Goal: Task Accomplishment & Management: Use online tool/utility

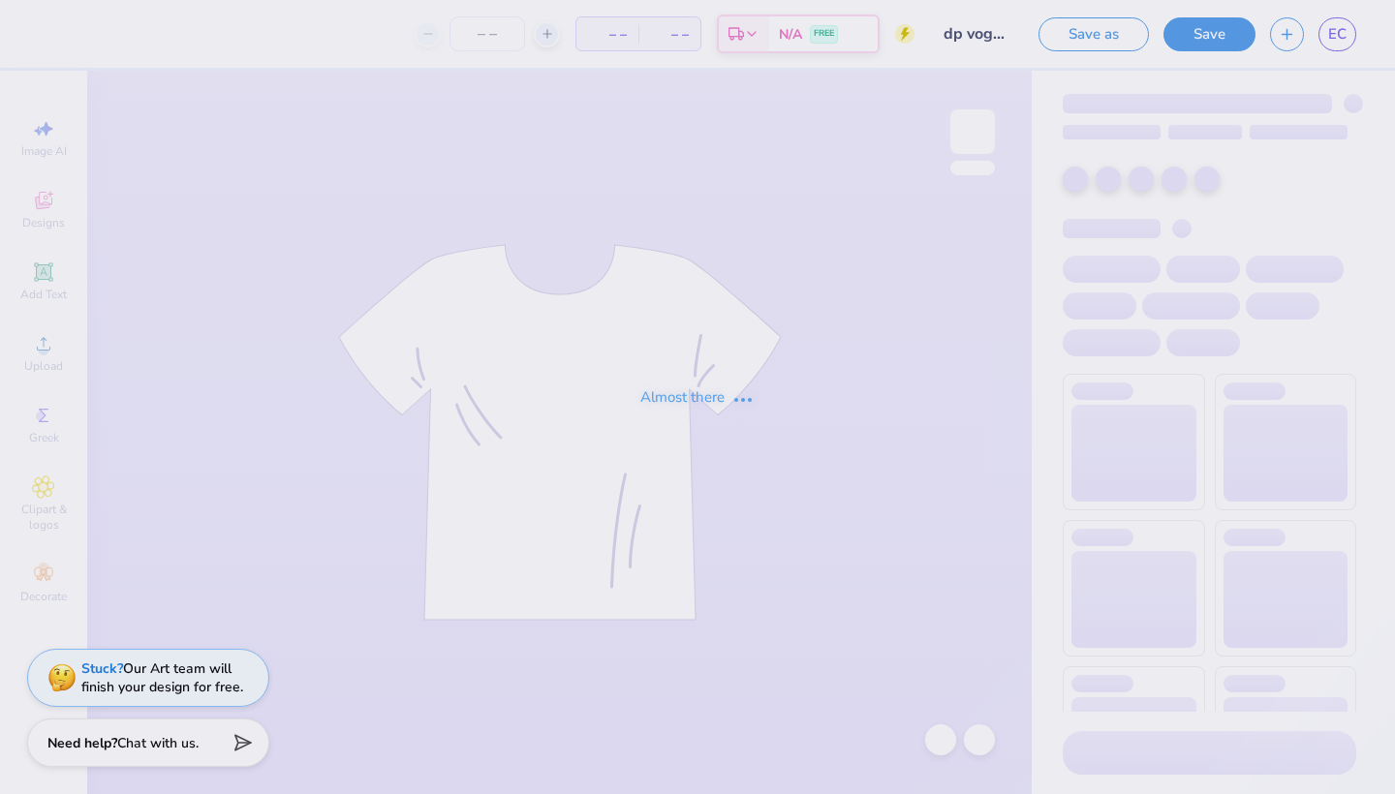
type input "1"
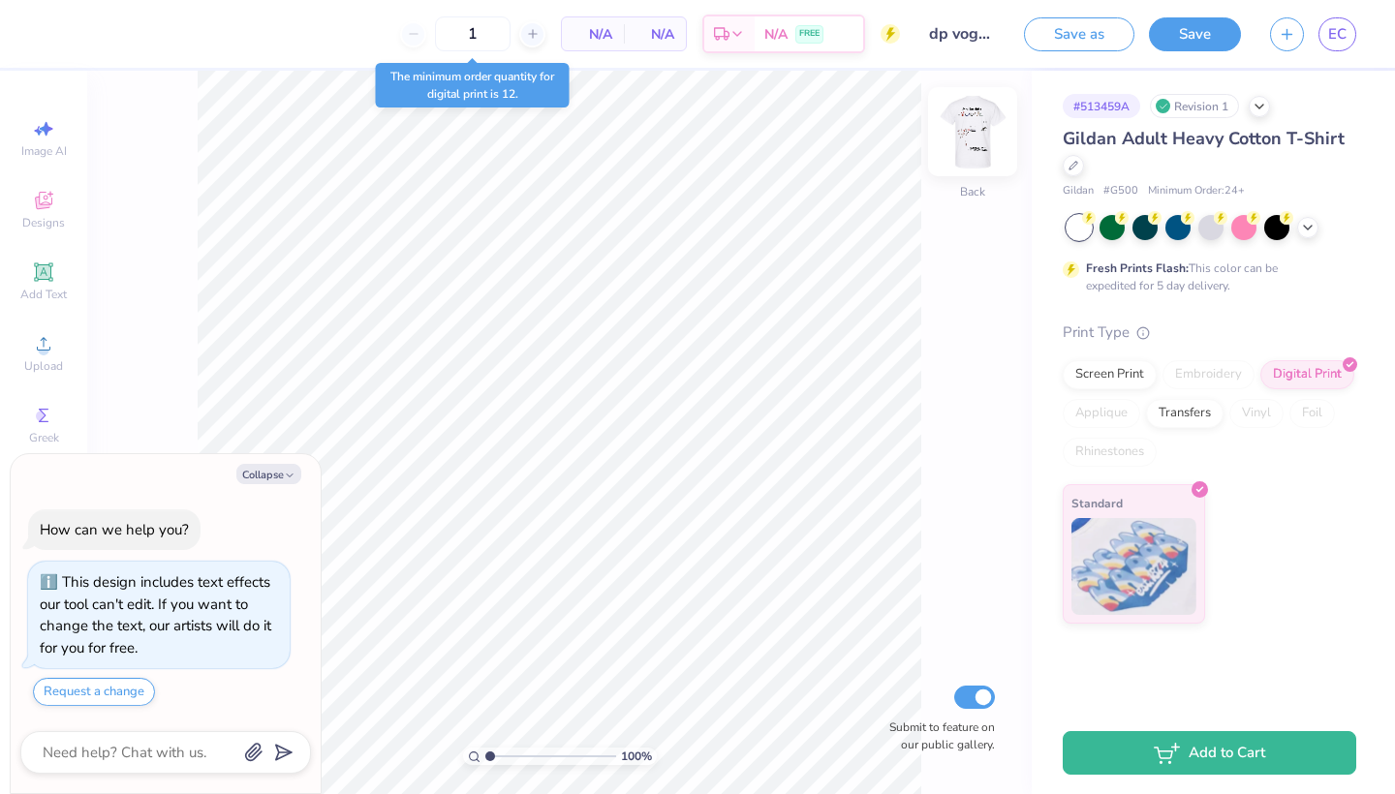
click at [976, 146] on img at bounding box center [972, 131] width 77 height 77
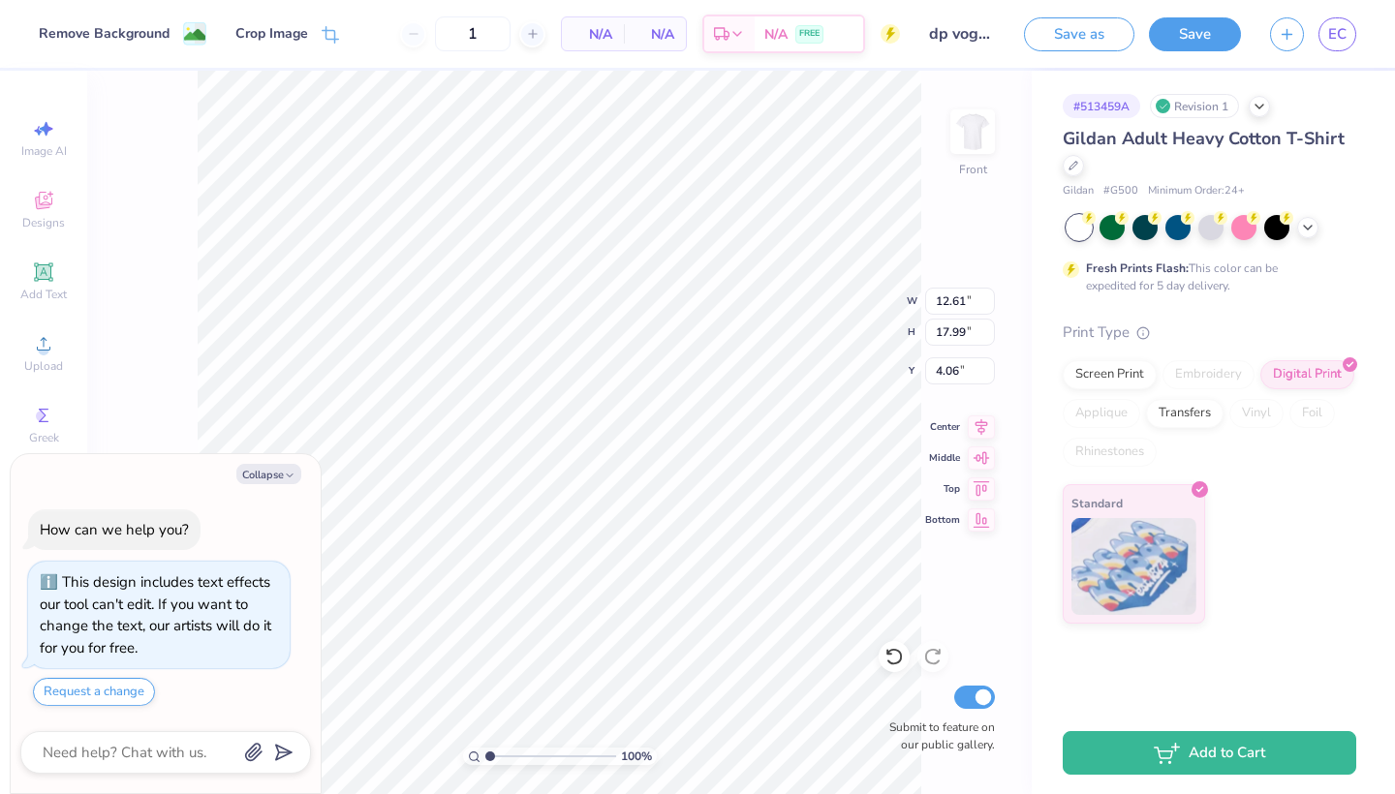
type textarea "x"
click at [159, 767] on div at bounding box center [165, 752] width 291 height 43
click at [157, 748] on textarea at bounding box center [139, 752] width 197 height 25
type textarea "c"
type textarea "x"
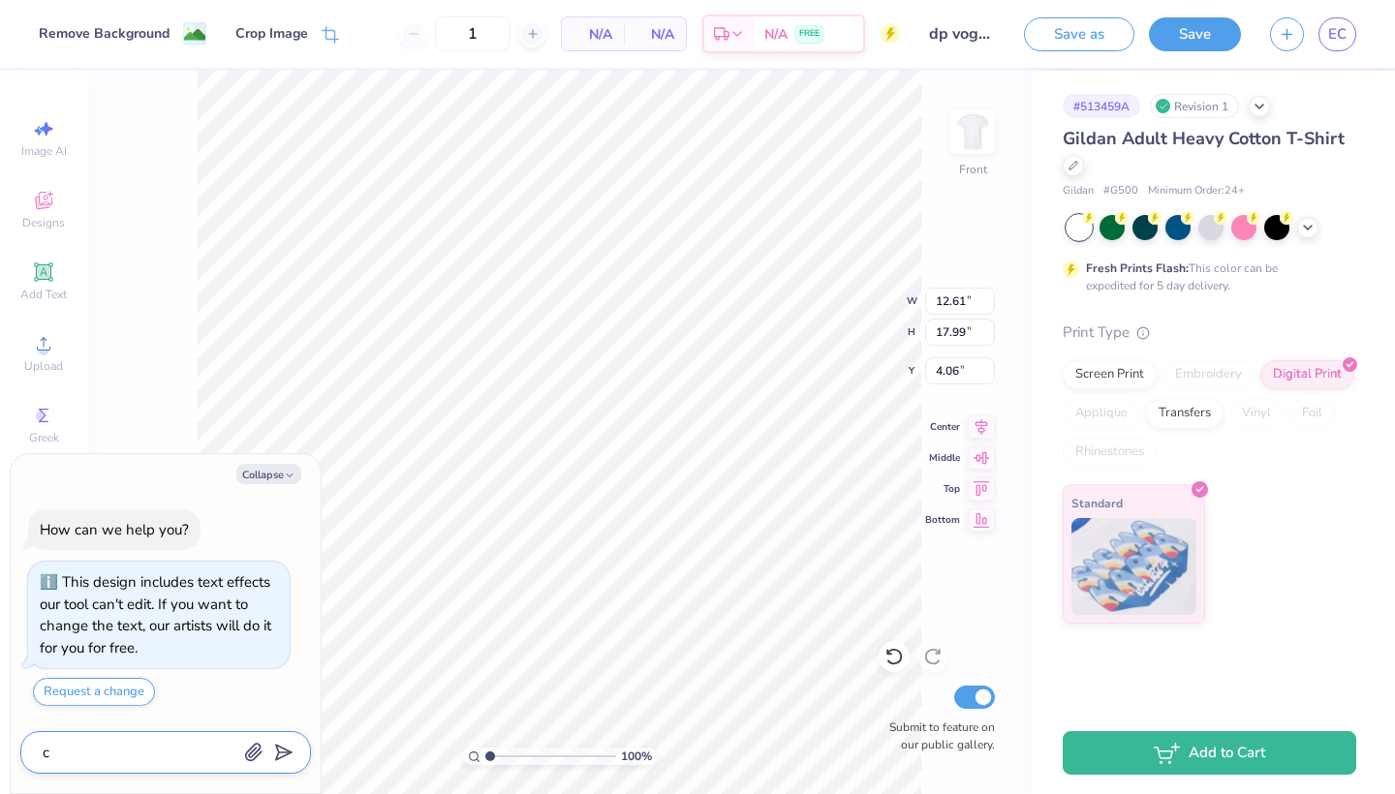
type textarea "ch"
type textarea "x"
type textarea "cha"
type textarea "x"
type textarea "chan"
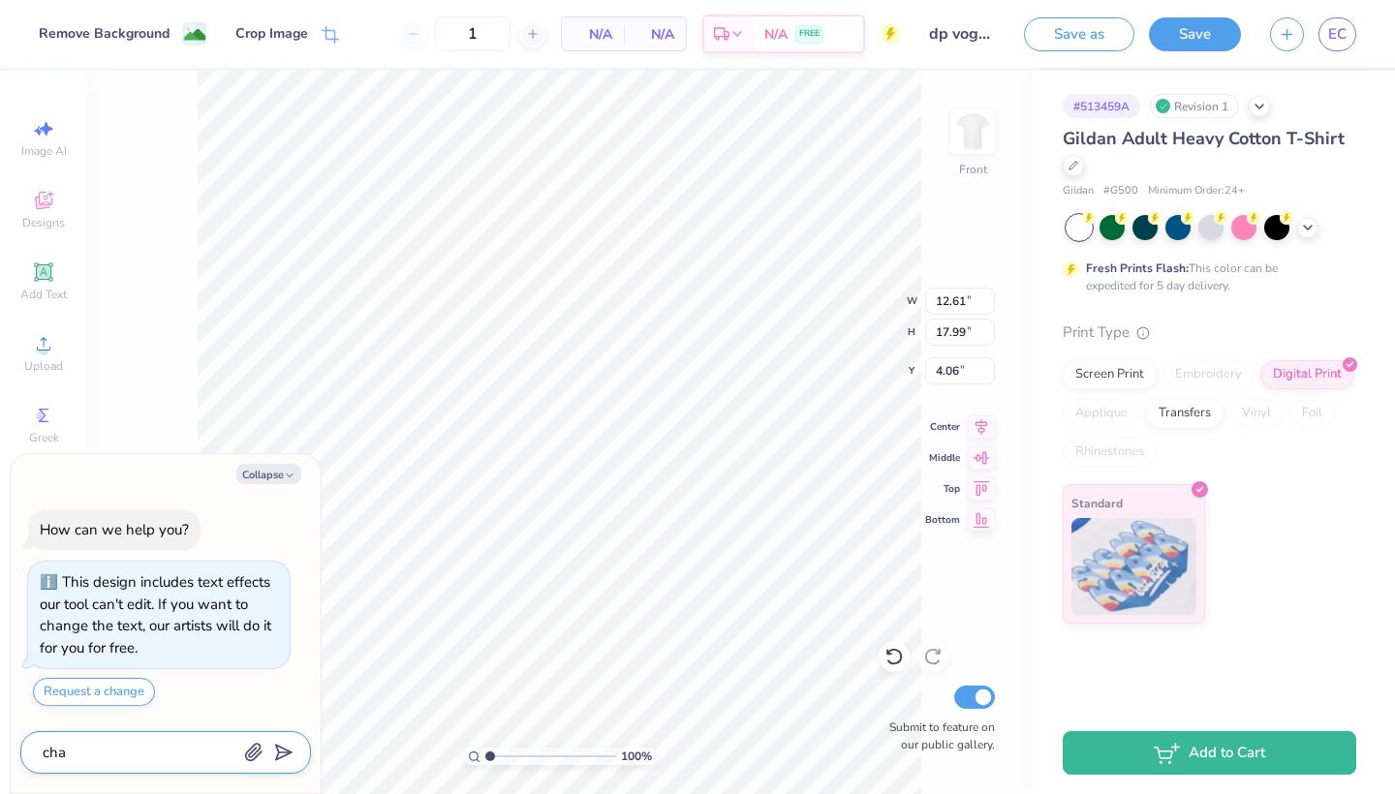
type textarea "x"
type textarea "[PERSON_NAME]"
type textarea "x"
type textarea "change"
type textarea "x"
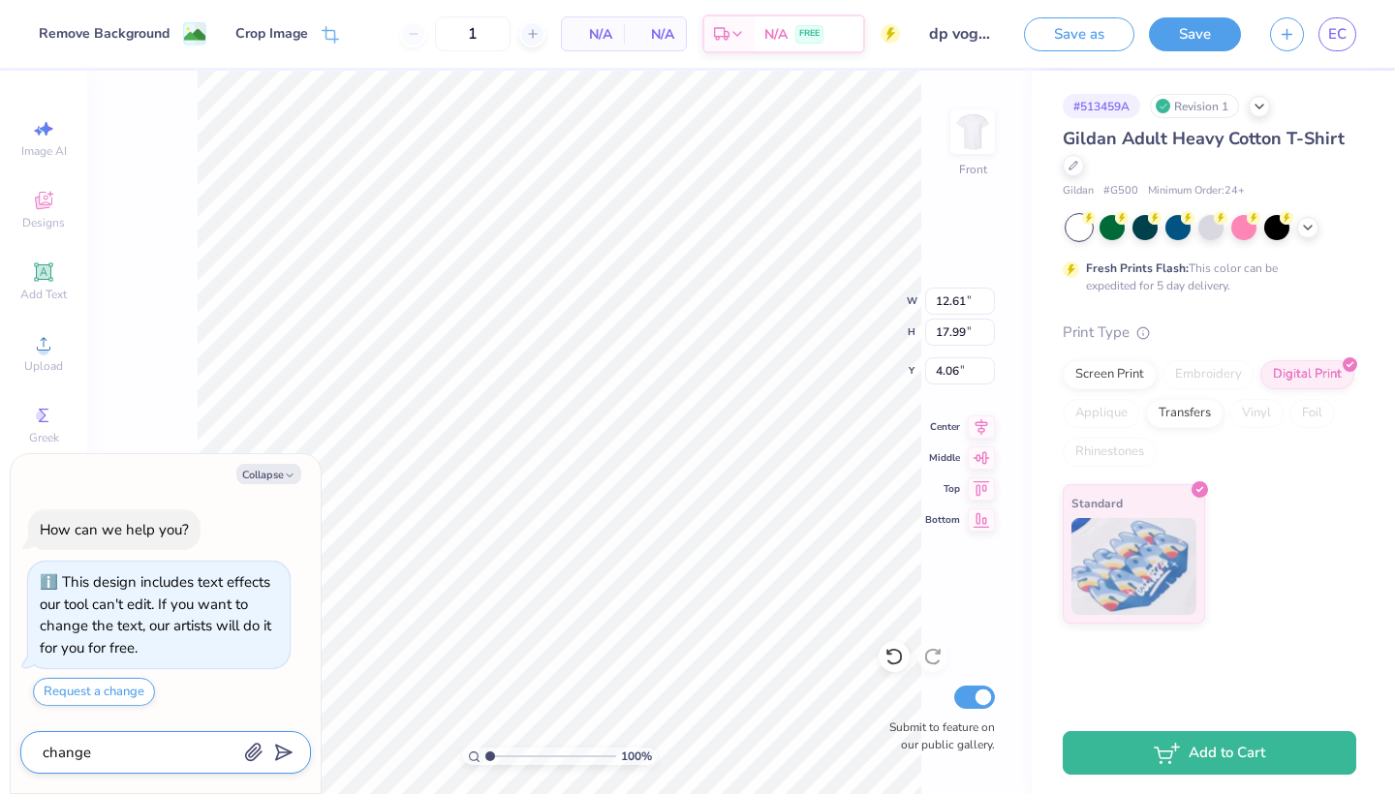
type textarea "change"
type textarea "x"
type textarea "change t"
type textarea "x"
type textarea "change th"
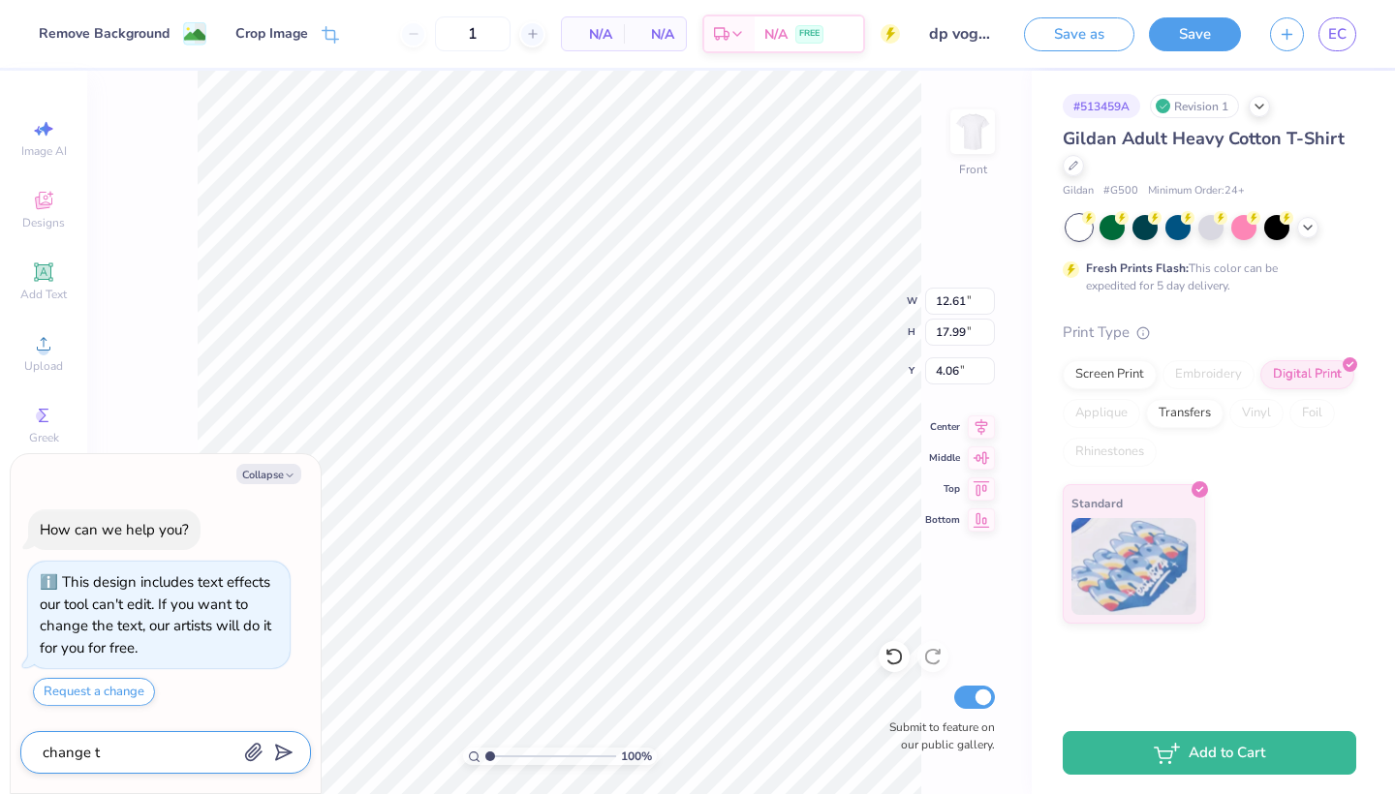
type textarea "x"
type textarea "change the"
type textarea "x"
type textarea "change the"
type textarea "x"
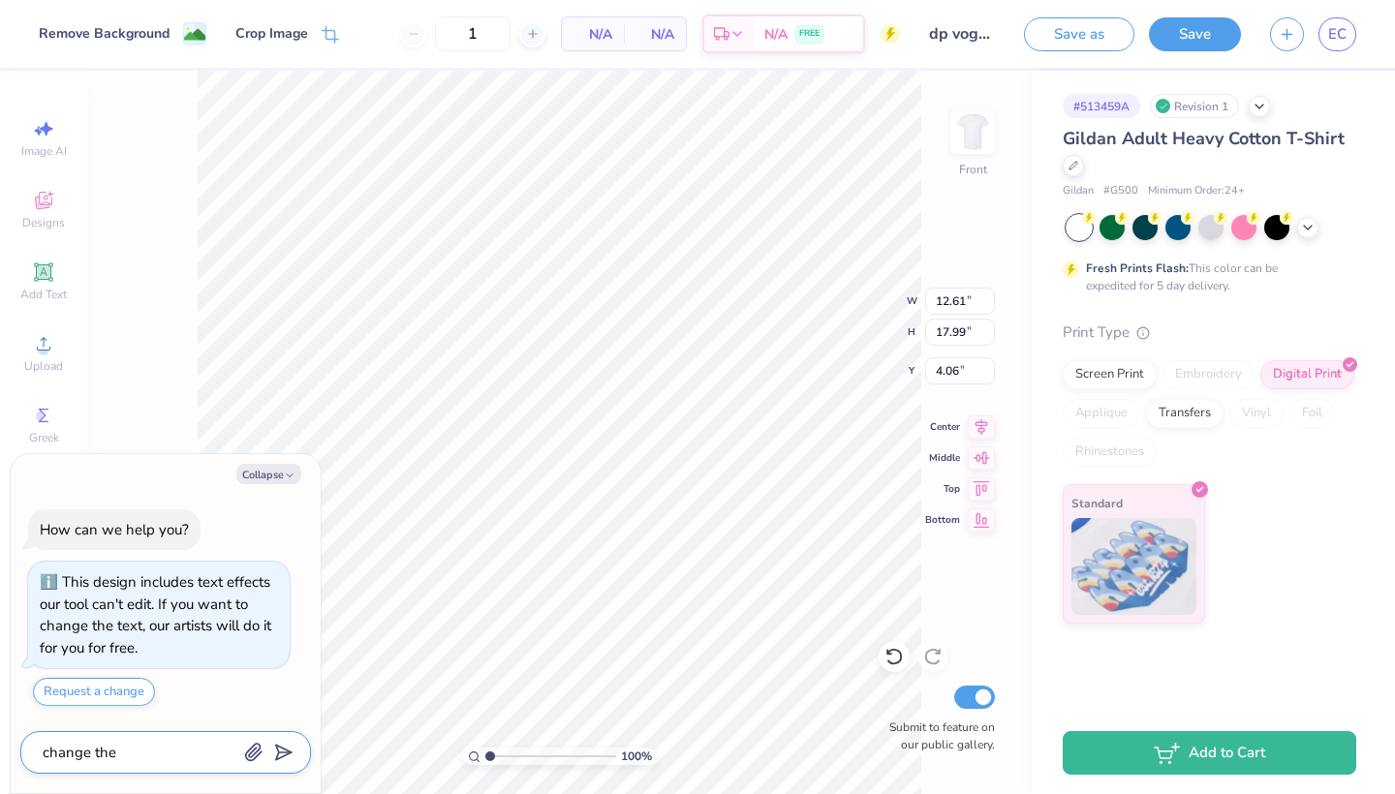
type textarea "change the f"
type textarea "x"
type textarea "change the fo"
type textarea "x"
type textarea "change the fon"
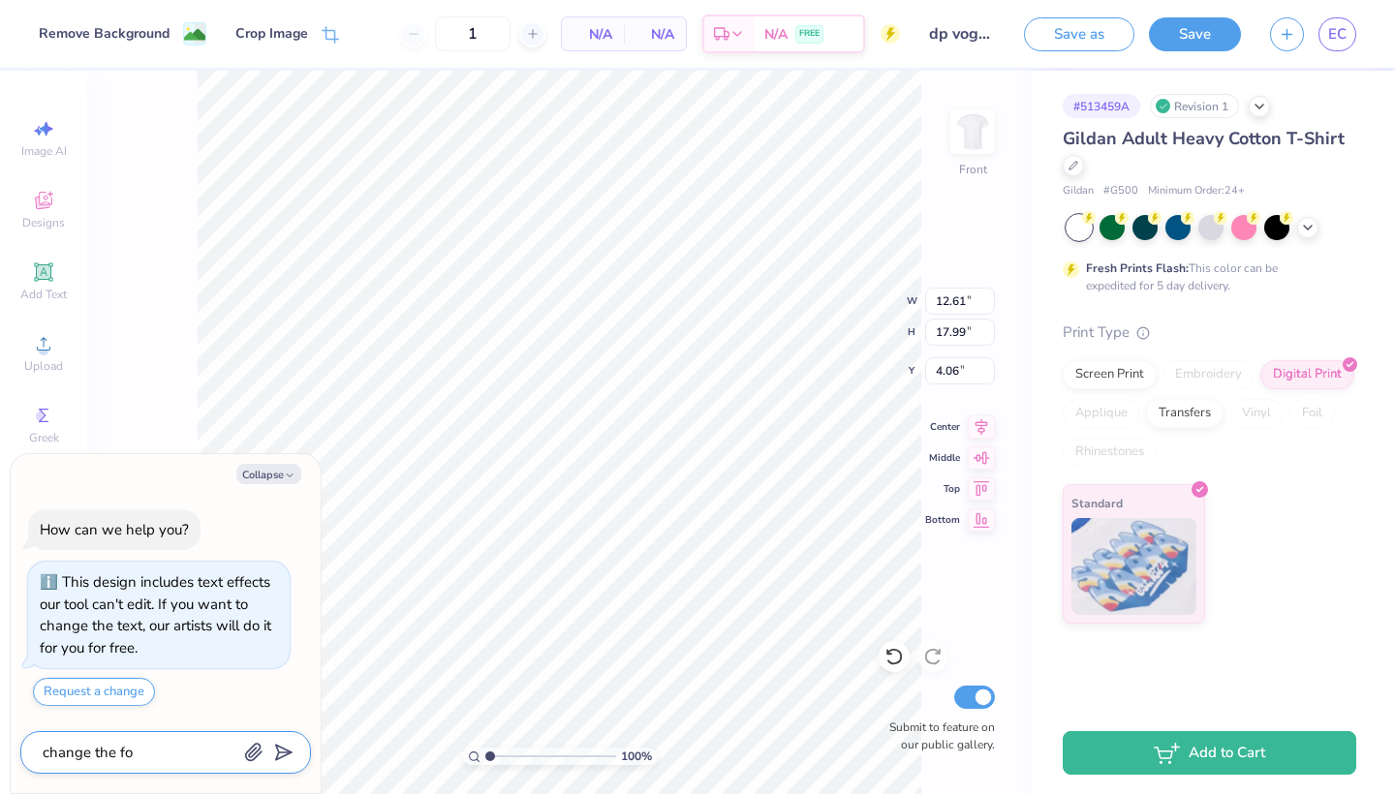
type textarea "x"
type textarea "change the font"
type textarea "x"
type textarea "change the font"
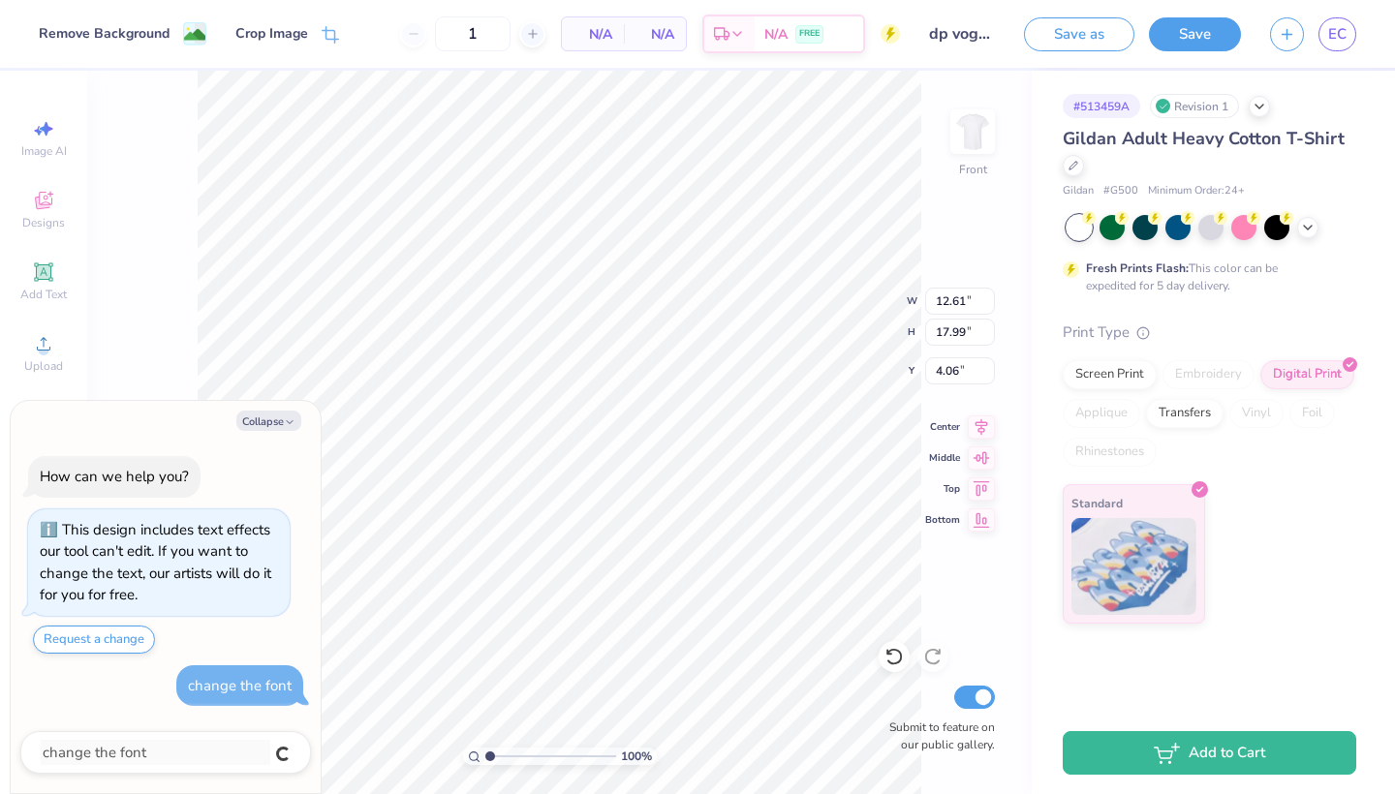
type textarea "x"
click at [127, 648] on button "Request a change" at bounding box center [94, 640] width 122 height 28
type textarea "x"
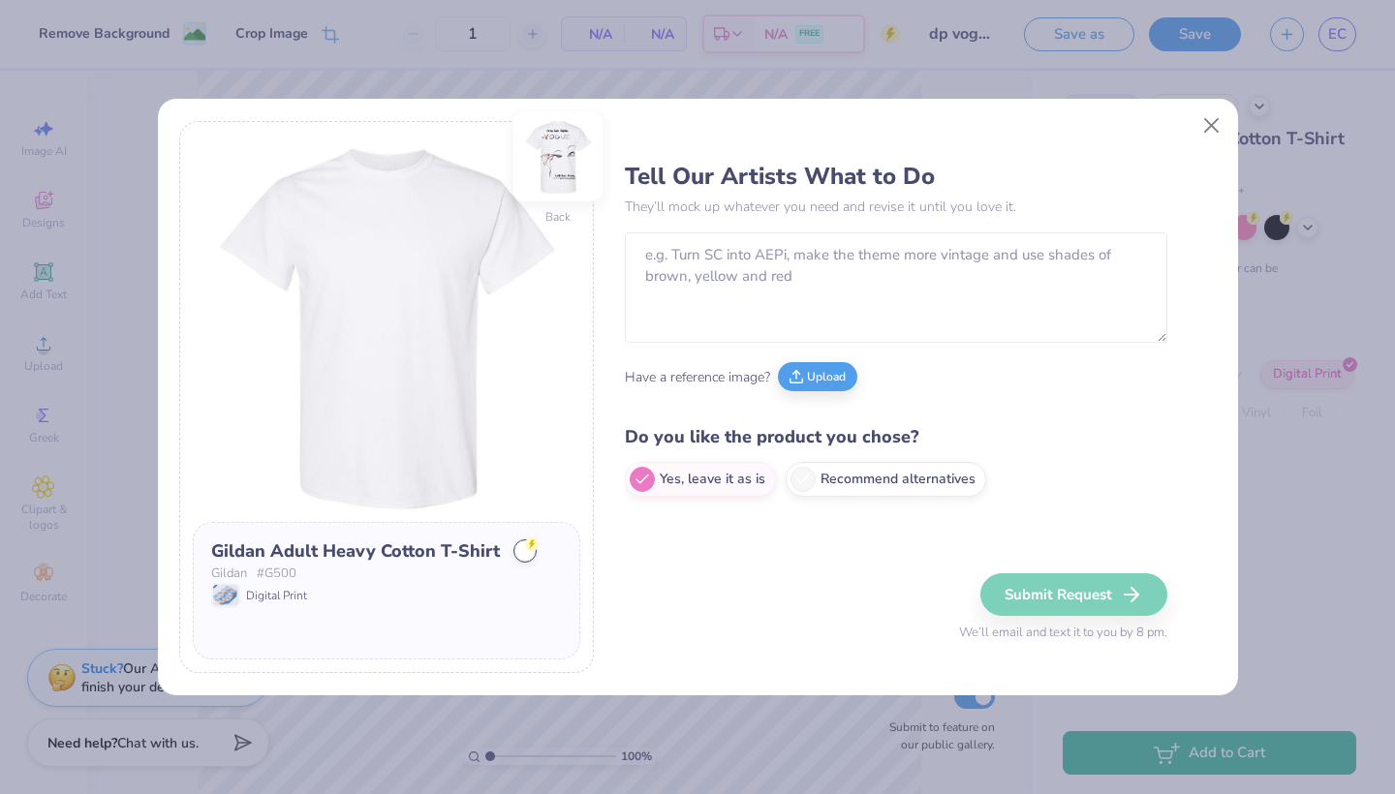
click at [571, 181] on img at bounding box center [557, 156] width 89 height 89
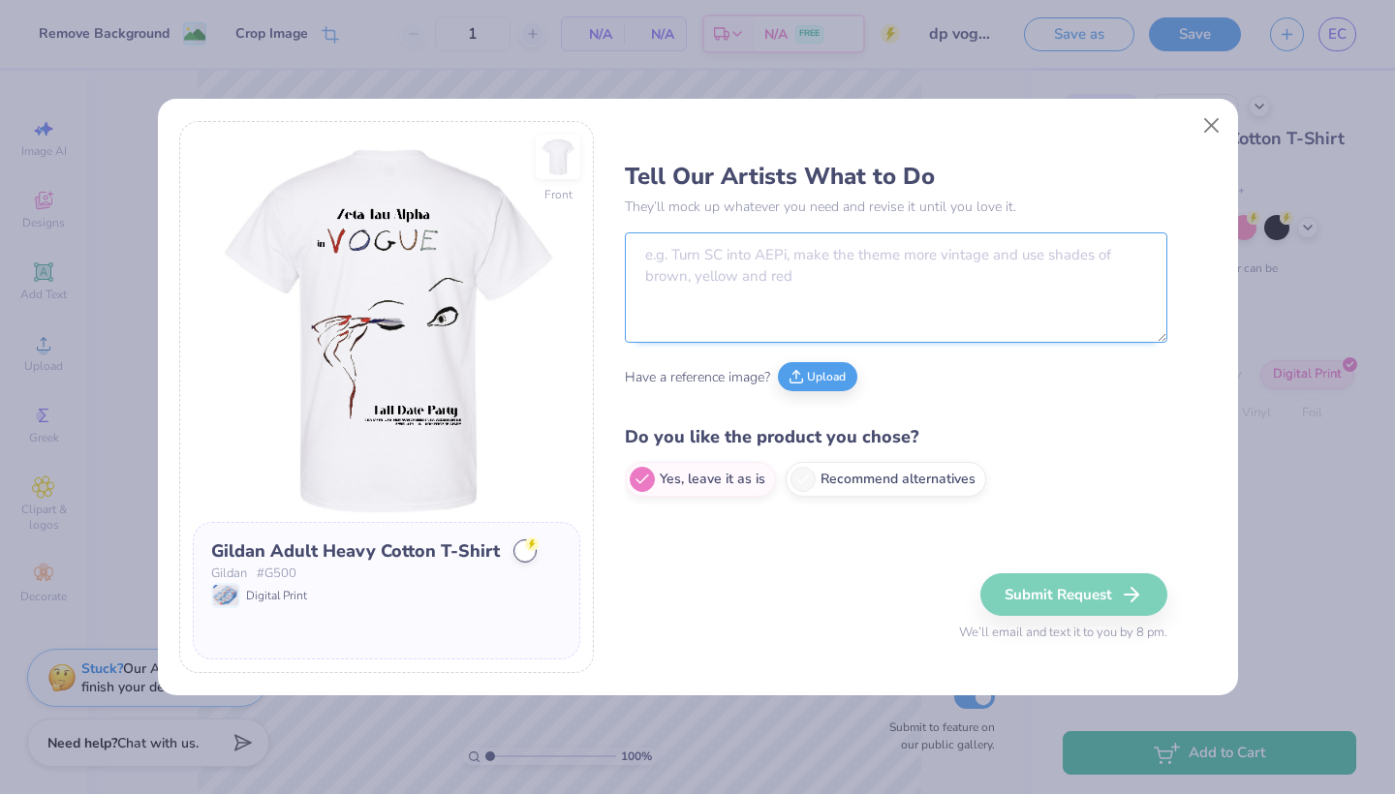
click at [660, 248] on textarea at bounding box center [896, 287] width 542 height 110
type textarea "C"
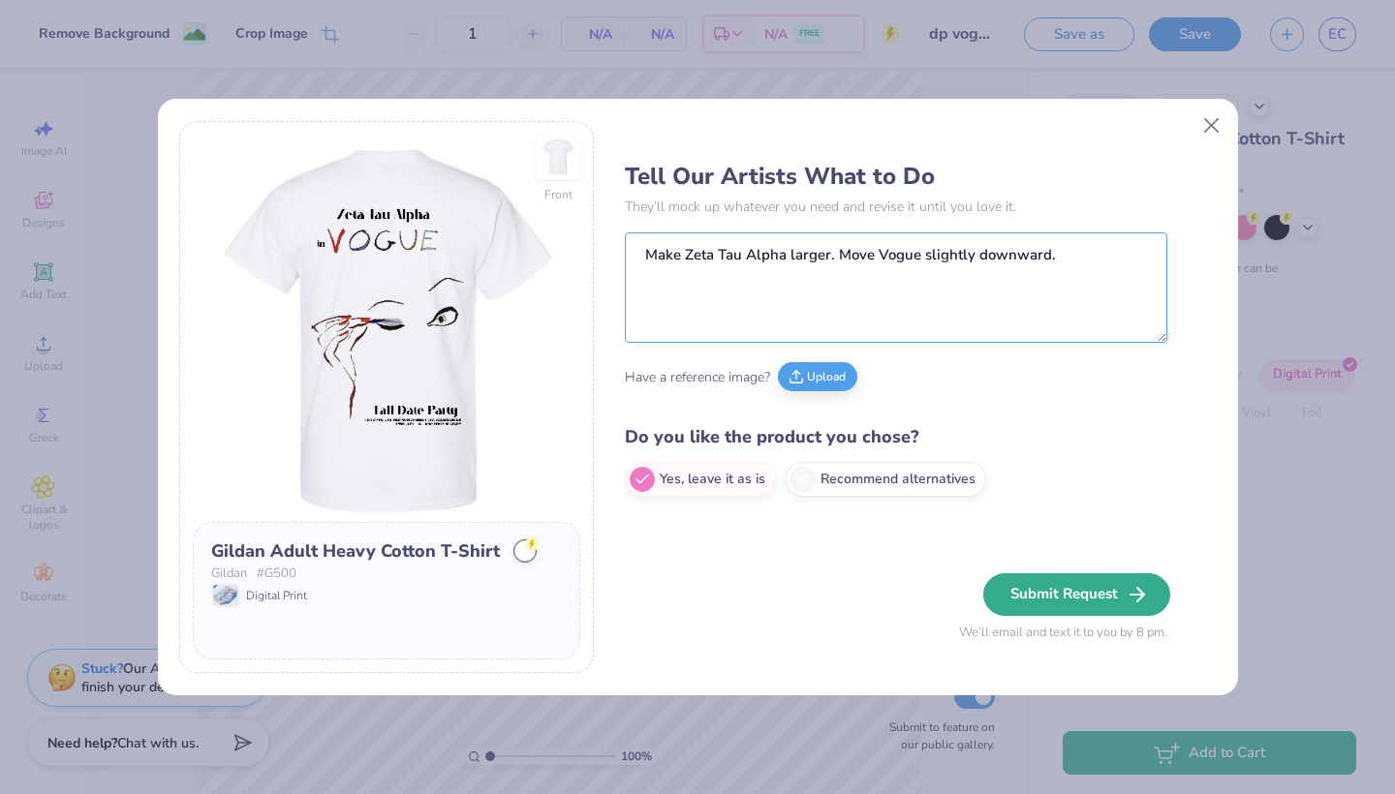
type textarea "Make Zeta Tau Alpha larger. Move Vogue slightly downward."
click at [1034, 615] on button "Submit Request" at bounding box center [1076, 594] width 187 height 43
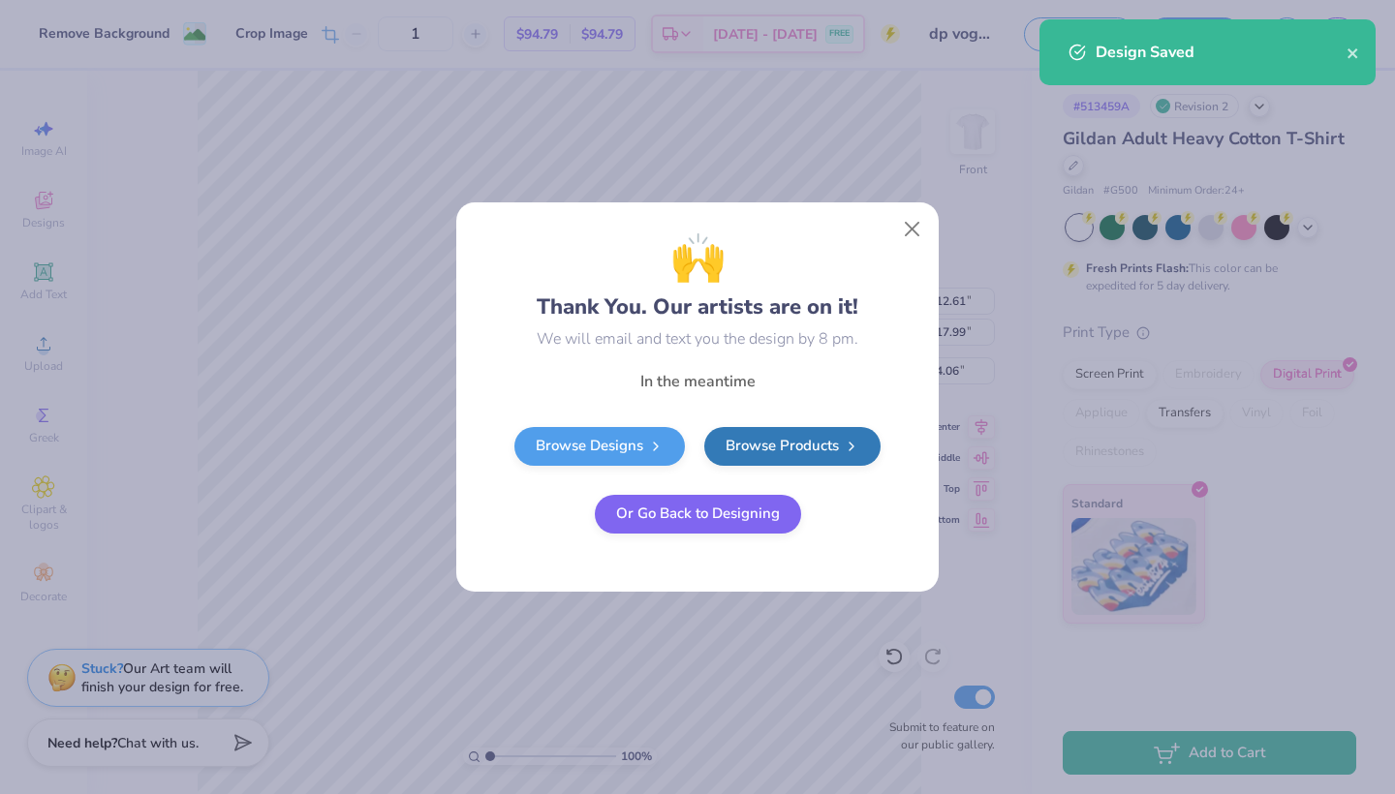
click at [739, 519] on button "Or Go Back to Designing" at bounding box center [698, 514] width 206 height 39
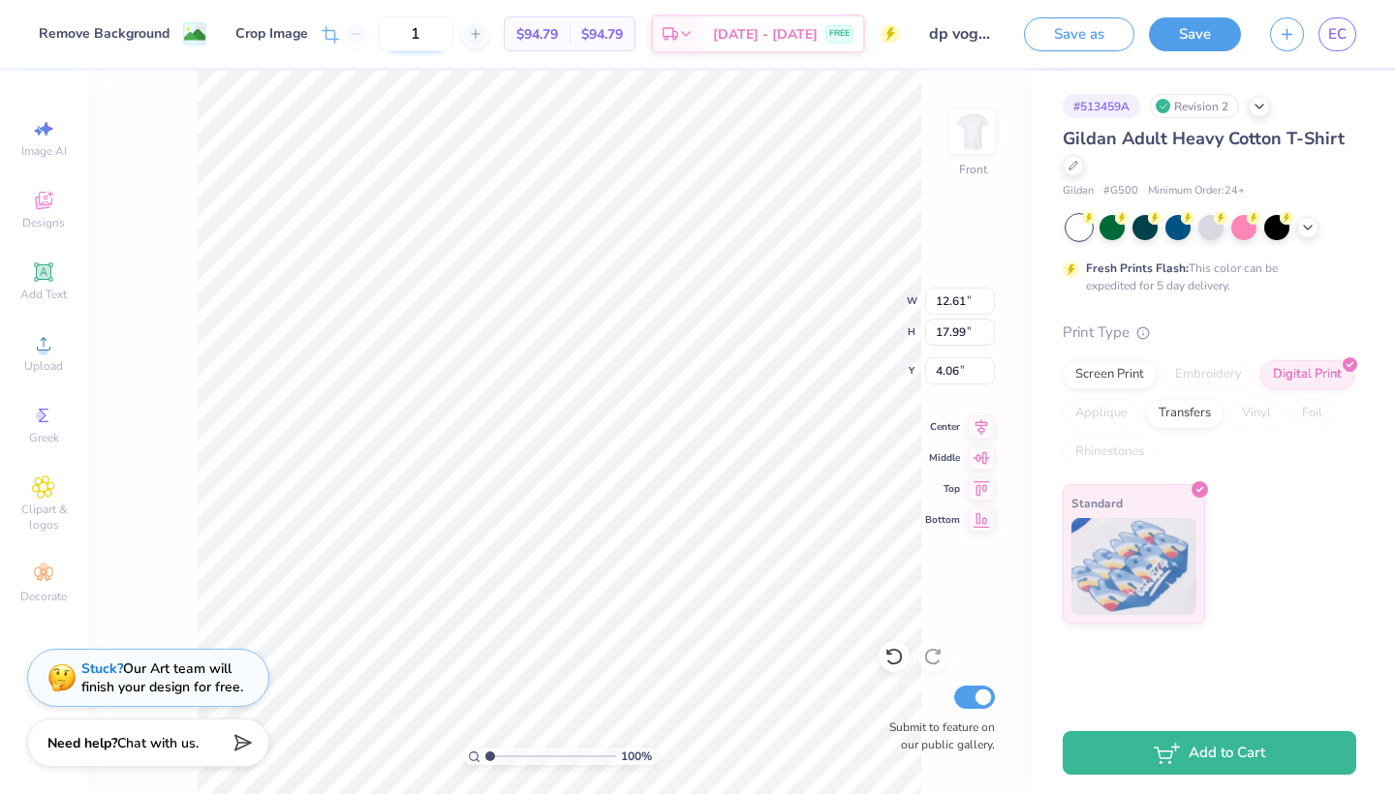
click at [453, 34] on input "1" at bounding box center [416, 33] width 76 height 35
click at [969, 426] on icon at bounding box center [980, 424] width 27 height 23
click at [435, 27] on input "50" at bounding box center [397, 33] width 76 height 35
type input "5"
click at [435, 36] on input "100" at bounding box center [397, 33] width 76 height 35
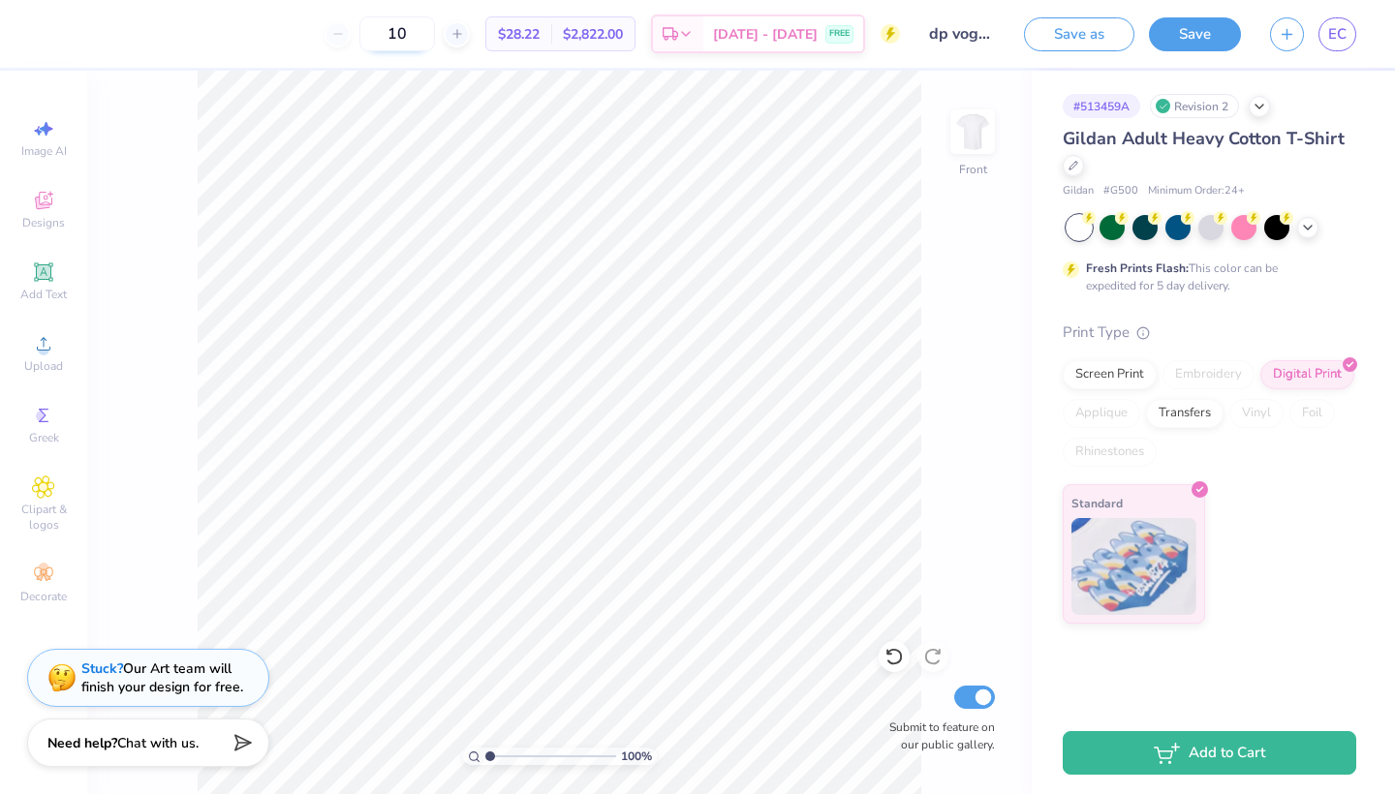
type input "1"
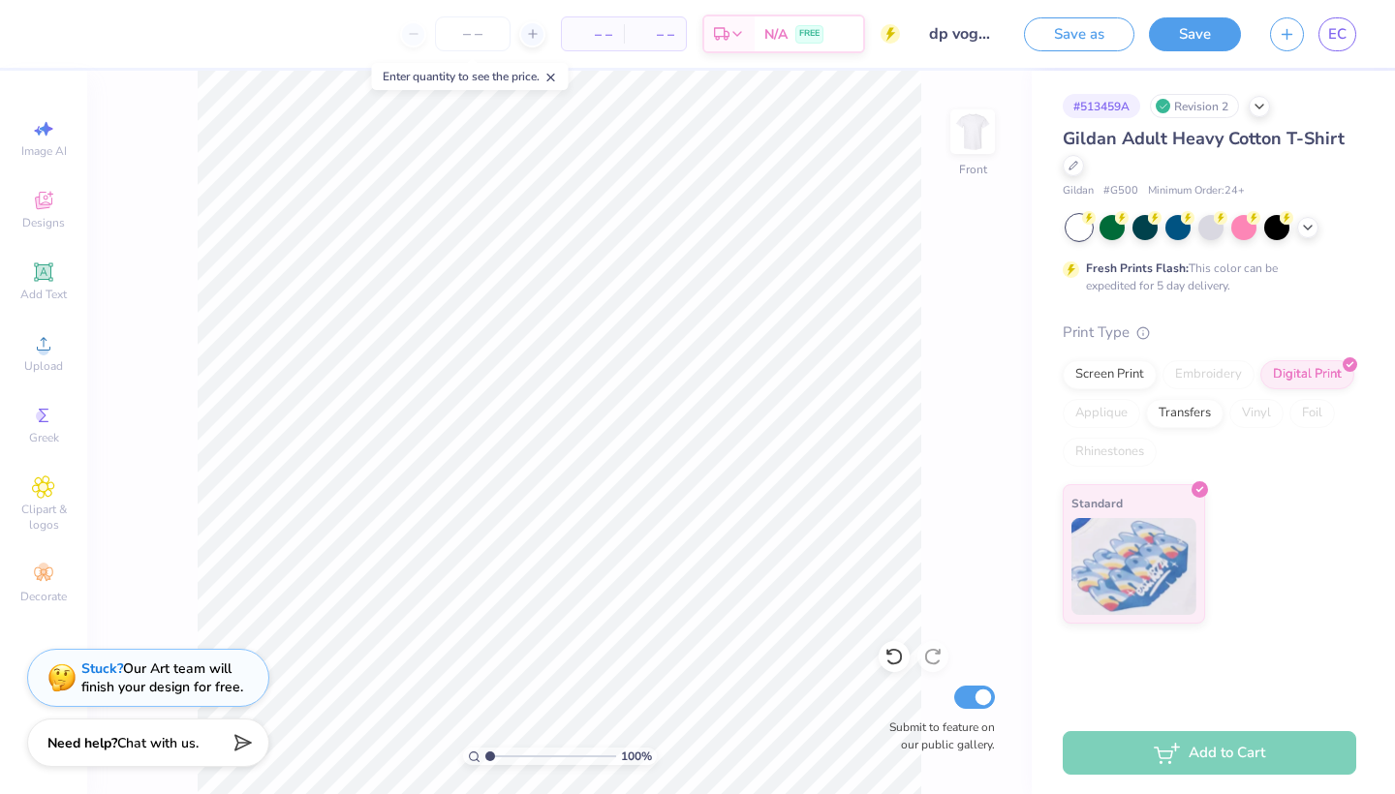
click at [986, 235] on div "100 % Front Submit to feature on our public gallery." at bounding box center [559, 432] width 944 height 723
click at [1120, 384] on div "Screen Print" at bounding box center [1109, 371] width 94 height 29
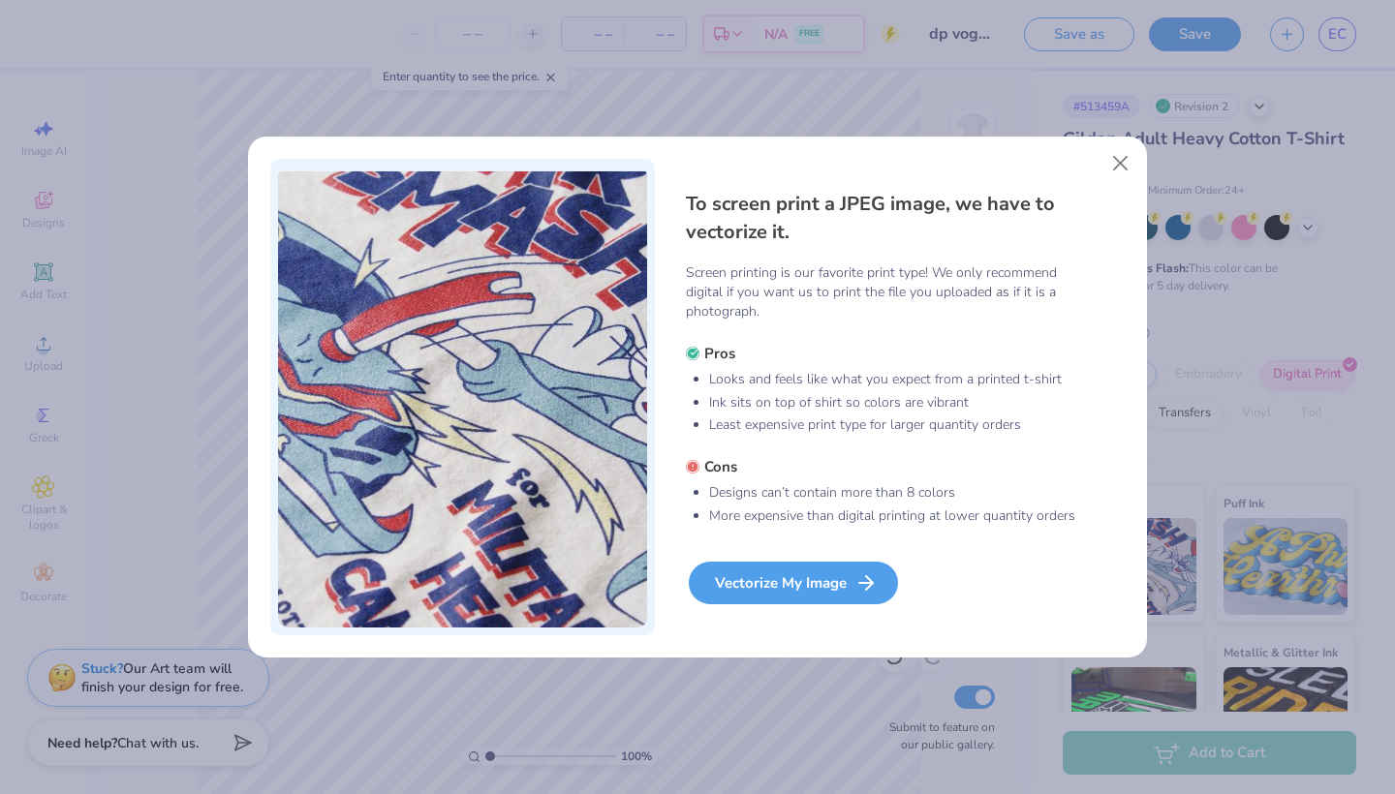
click at [815, 594] on div "Vectorize My Image" at bounding box center [793, 583] width 209 height 43
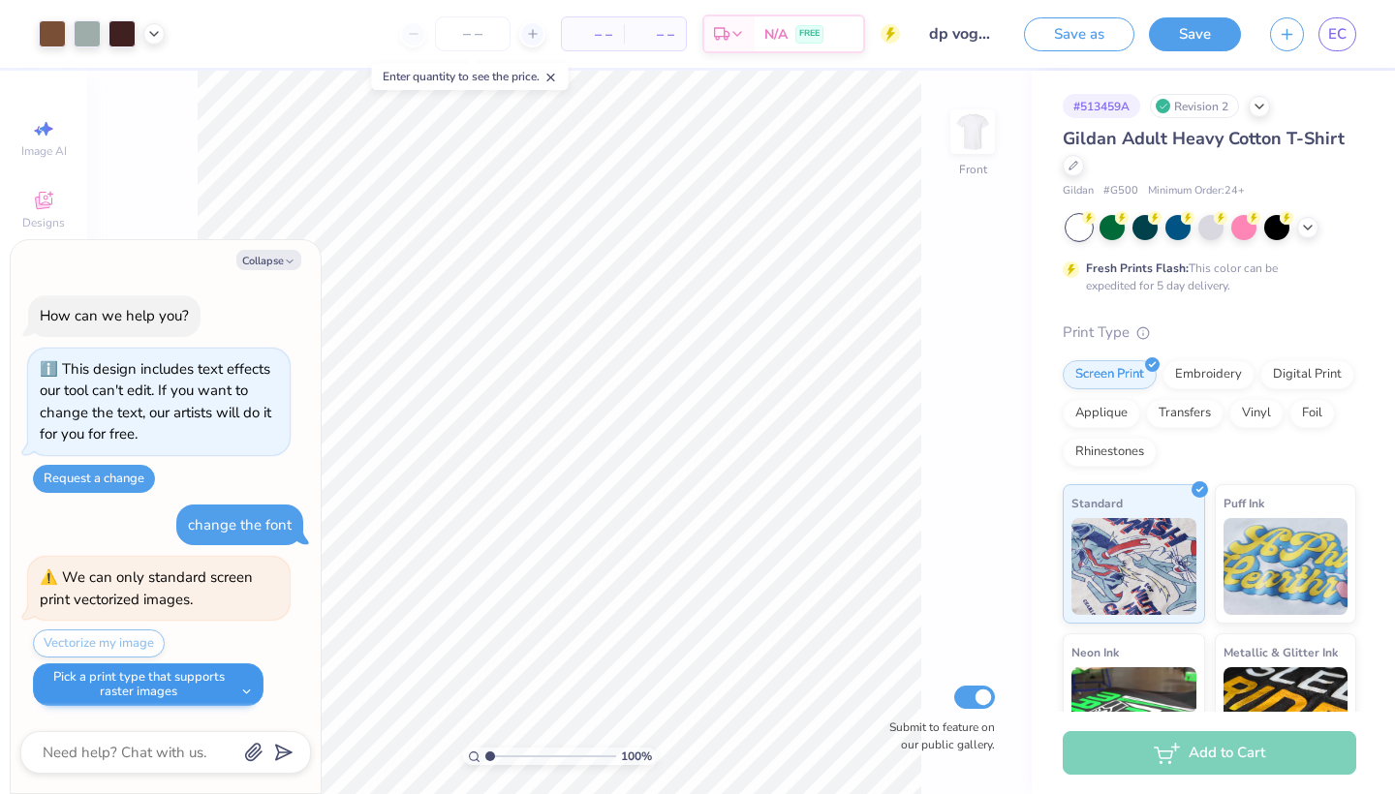
click at [194, 686] on button "Pick a print type that supports raster images" at bounding box center [148, 684] width 230 height 43
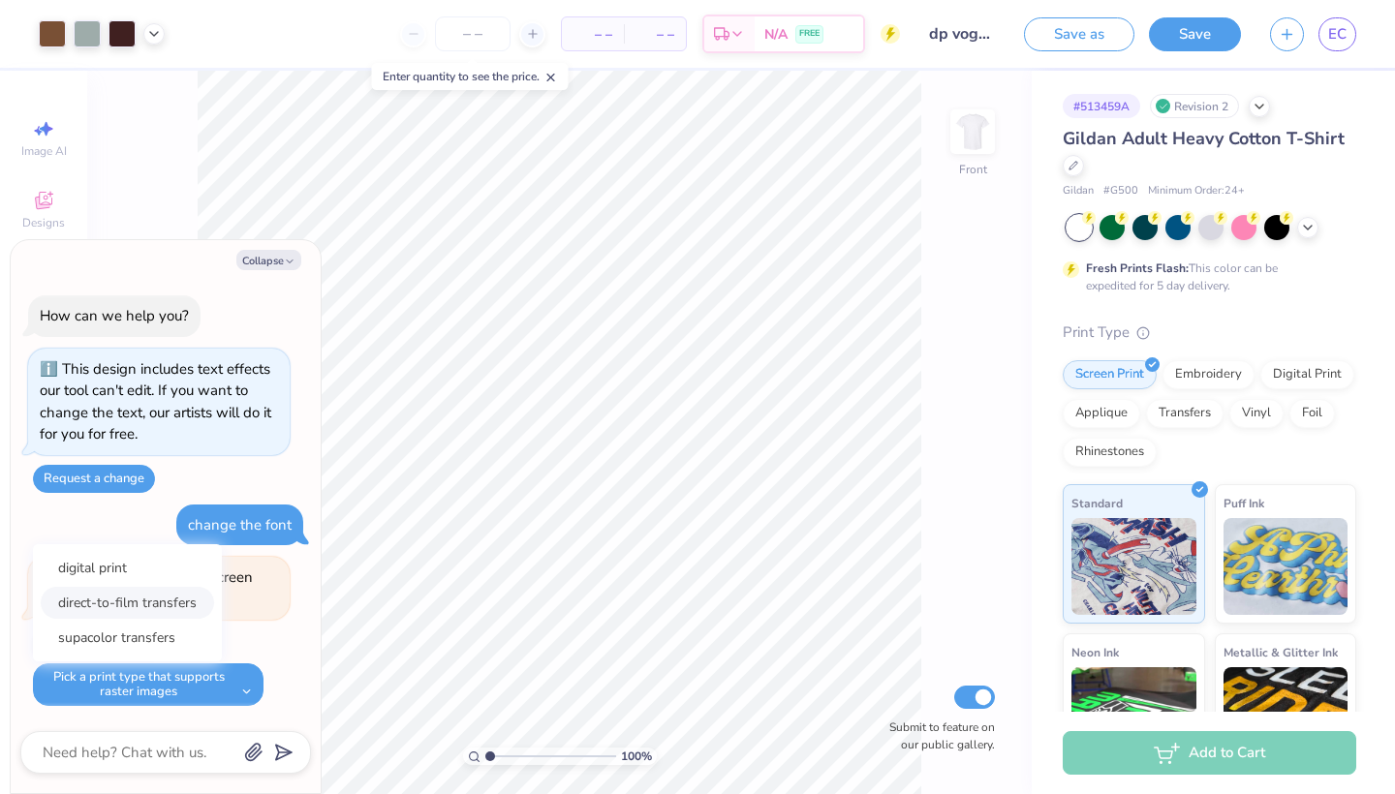
click at [135, 594] on button "direct-to-film transfers" at bounding box center [127, 603] width 173 height 32
type textarea "x"
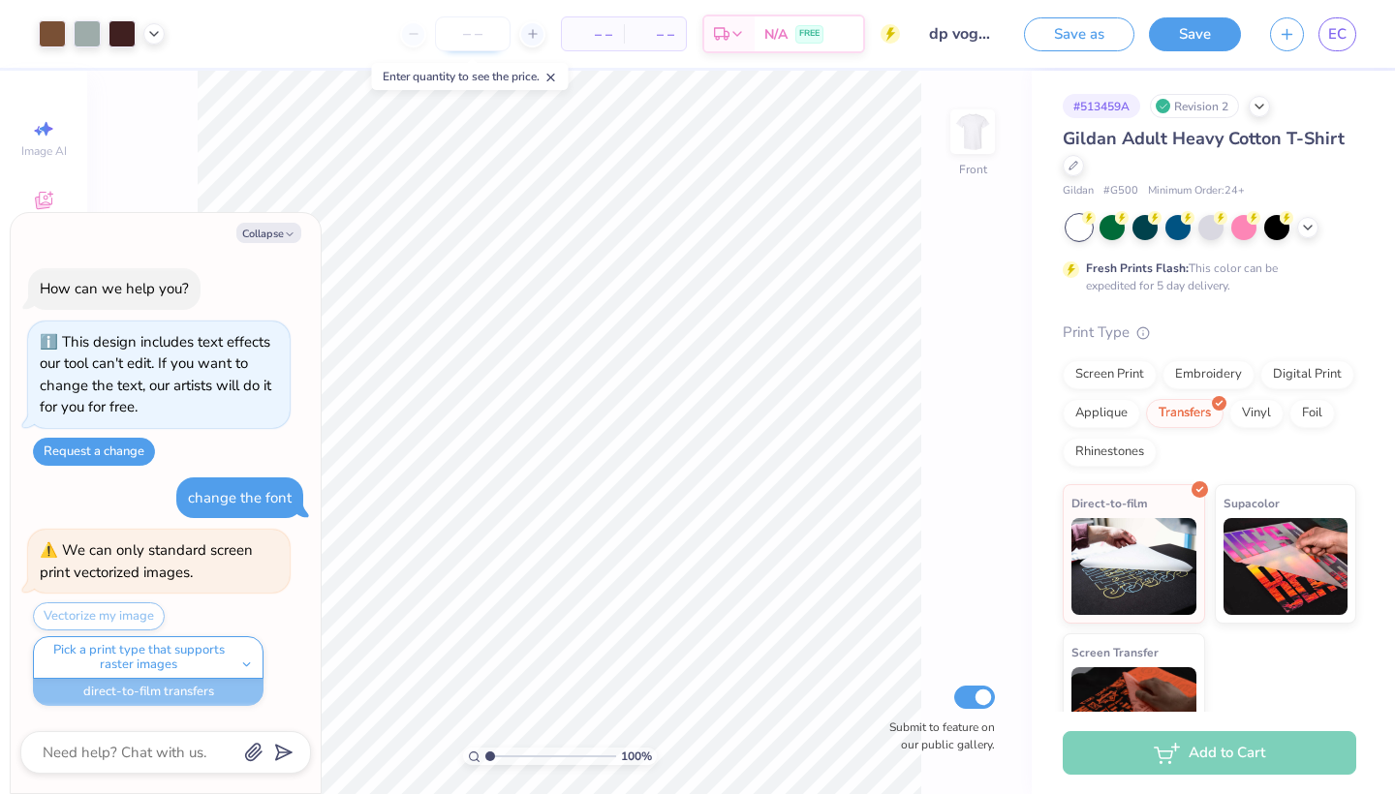
click at [482, 43] on input "number" at bounding box center [473, 33] width 76 height 35
type input "50"
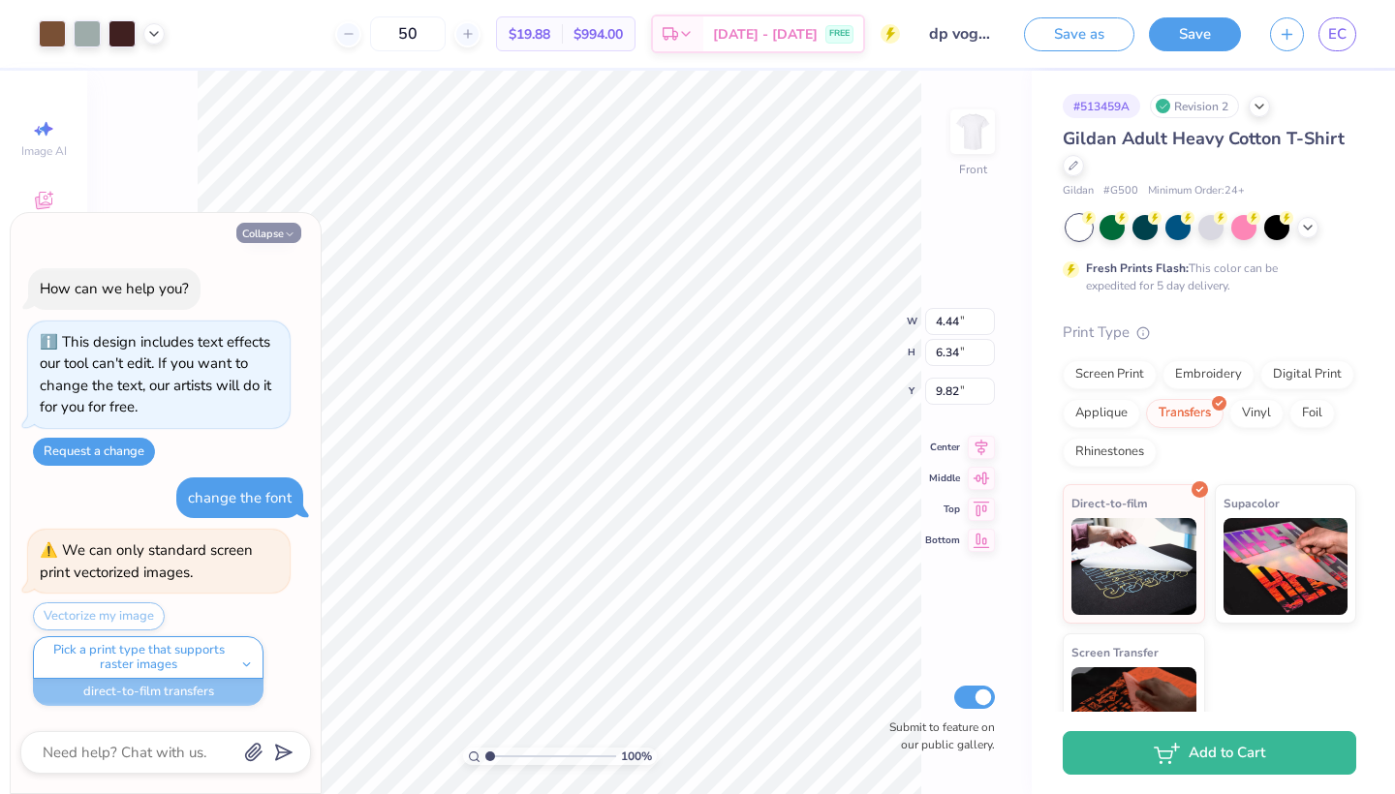
type textarea "x"
type input "7.18"
type input "10.24"
type input "5.91"
type textarea "x"
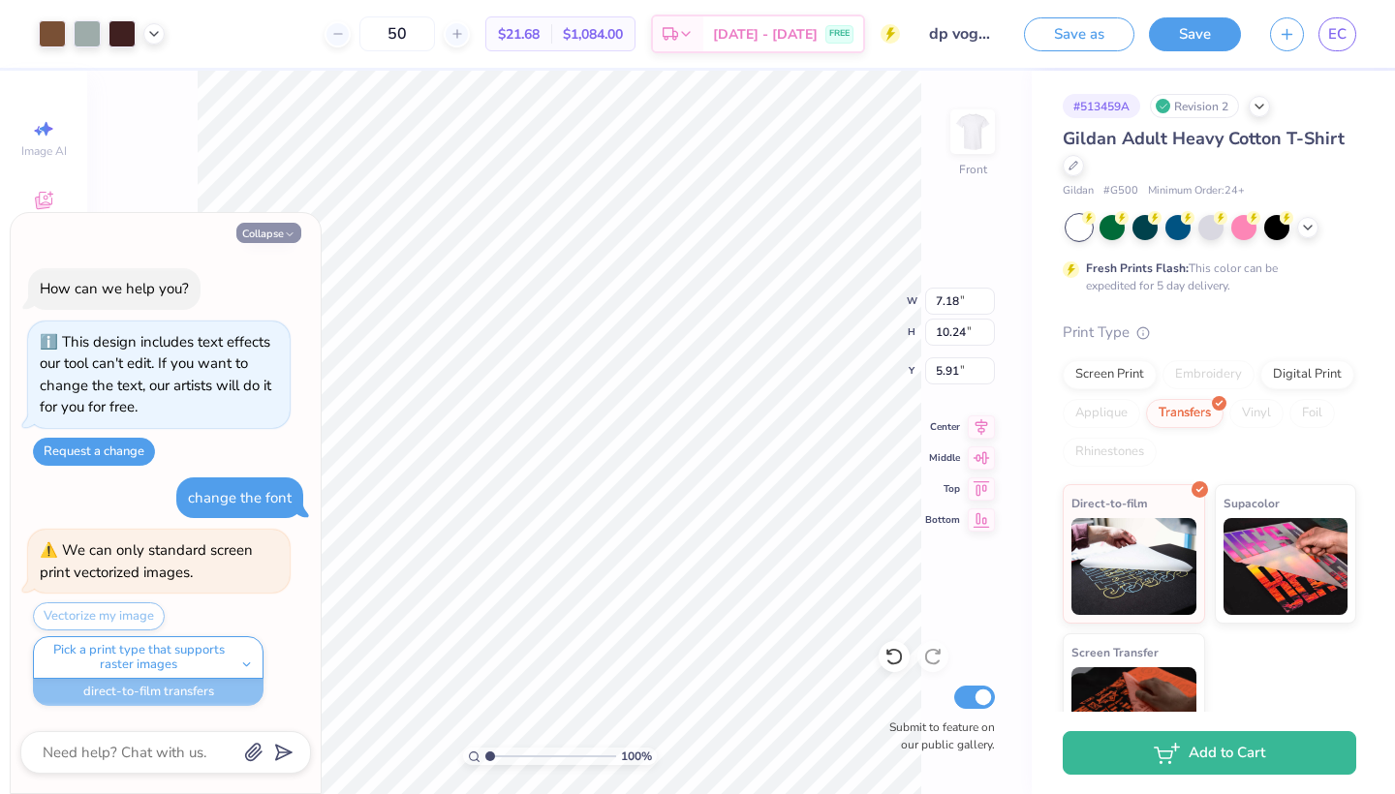
type input "11.13"
type input "15.87"
type textarea "x"
type input "5.61"
type textarea "x"
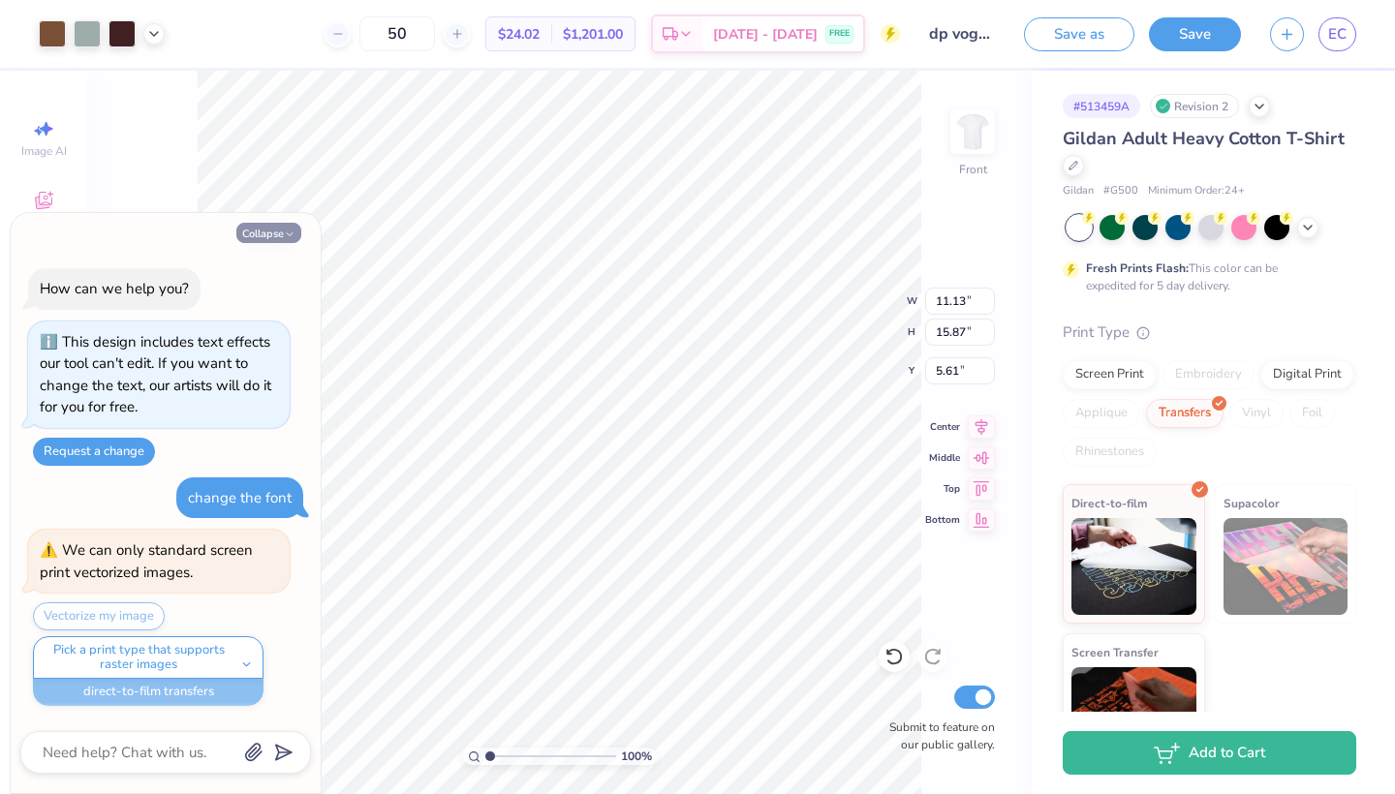
type input "12.33"
type input "17.59"
click at [970, 428] on icon at bounding box center [980, 424] width 27 height 23
click at [976, 483] on icon at bounding box center [980, 486] width 27 height 23
type textarea "x"
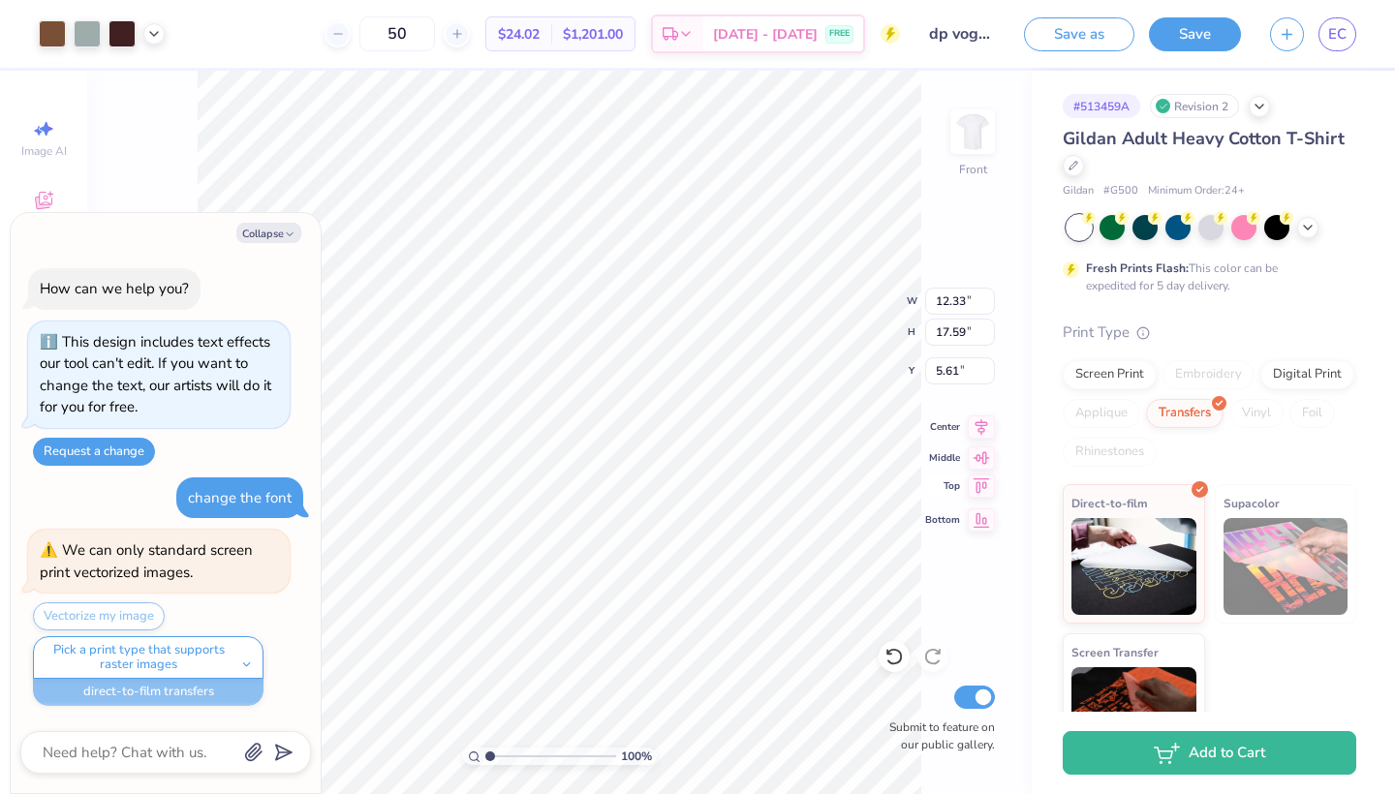
type input "0.50"
click at [975, 464] on icon at bounding box center [980, 455] width 27 height 23
type textarea "x"
type input "5.45"
click at [982, 427] on icon at bounding box center [980, 424] width 27 height 23
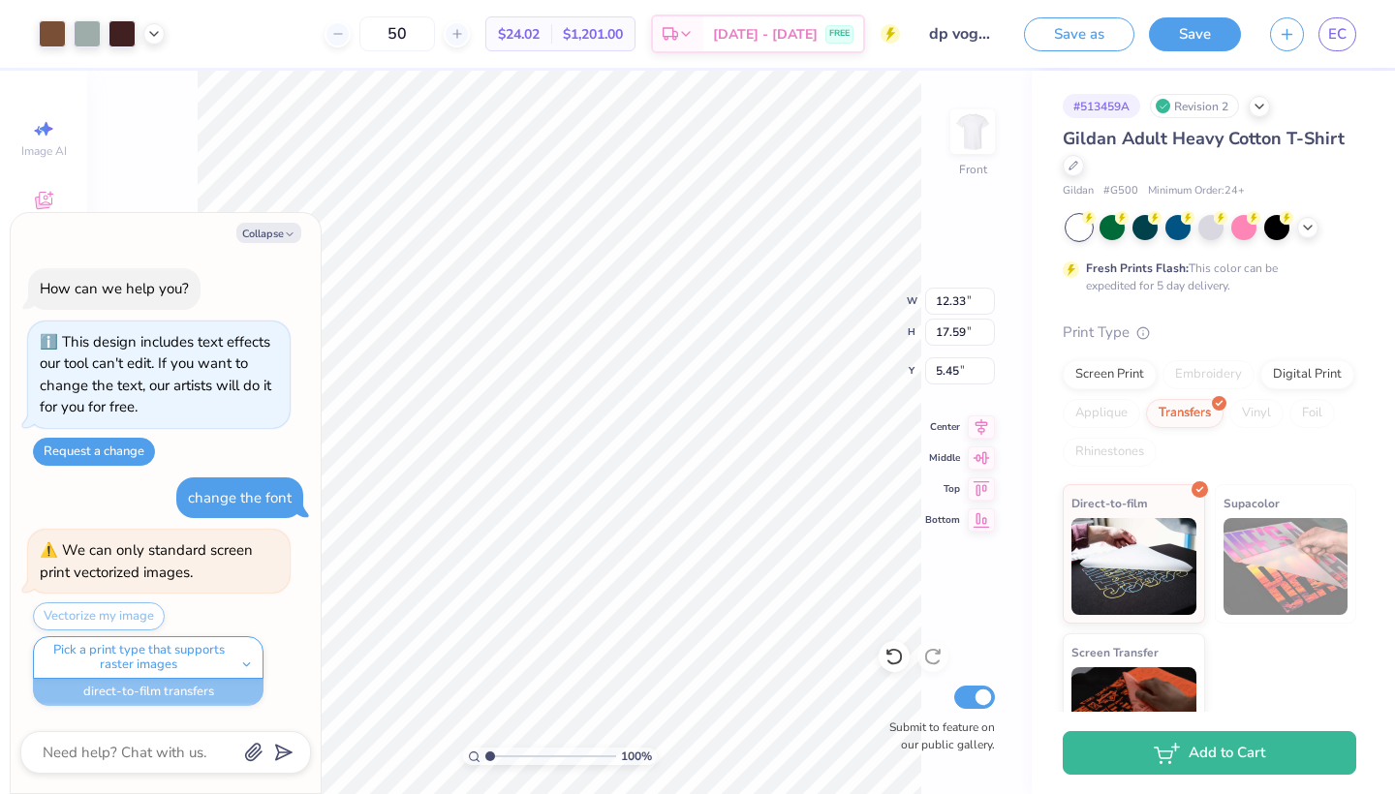
type textarea "x"
type input "4.77"
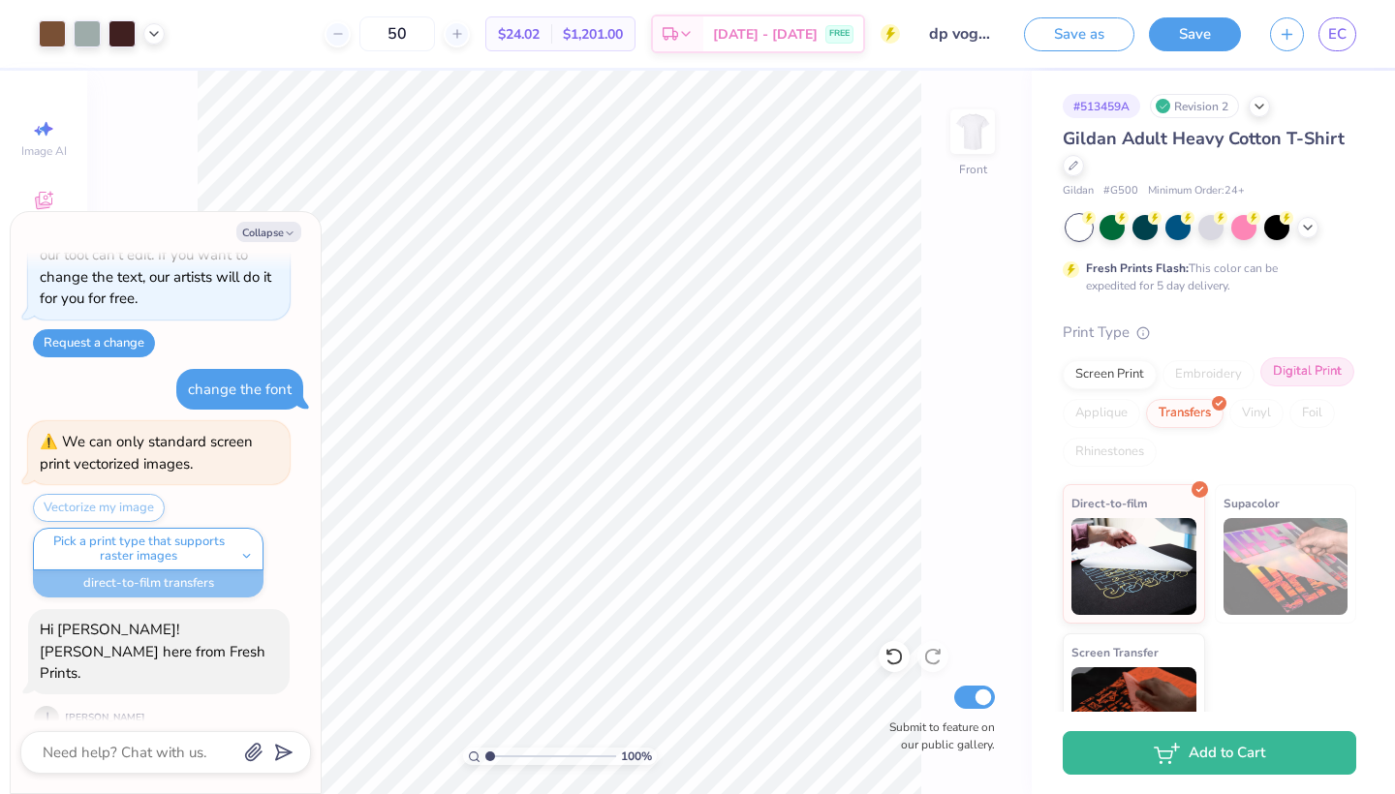
click at [1264, 370] on div "Digital Print" at bounding box center [1307, 371] width 94 height 29
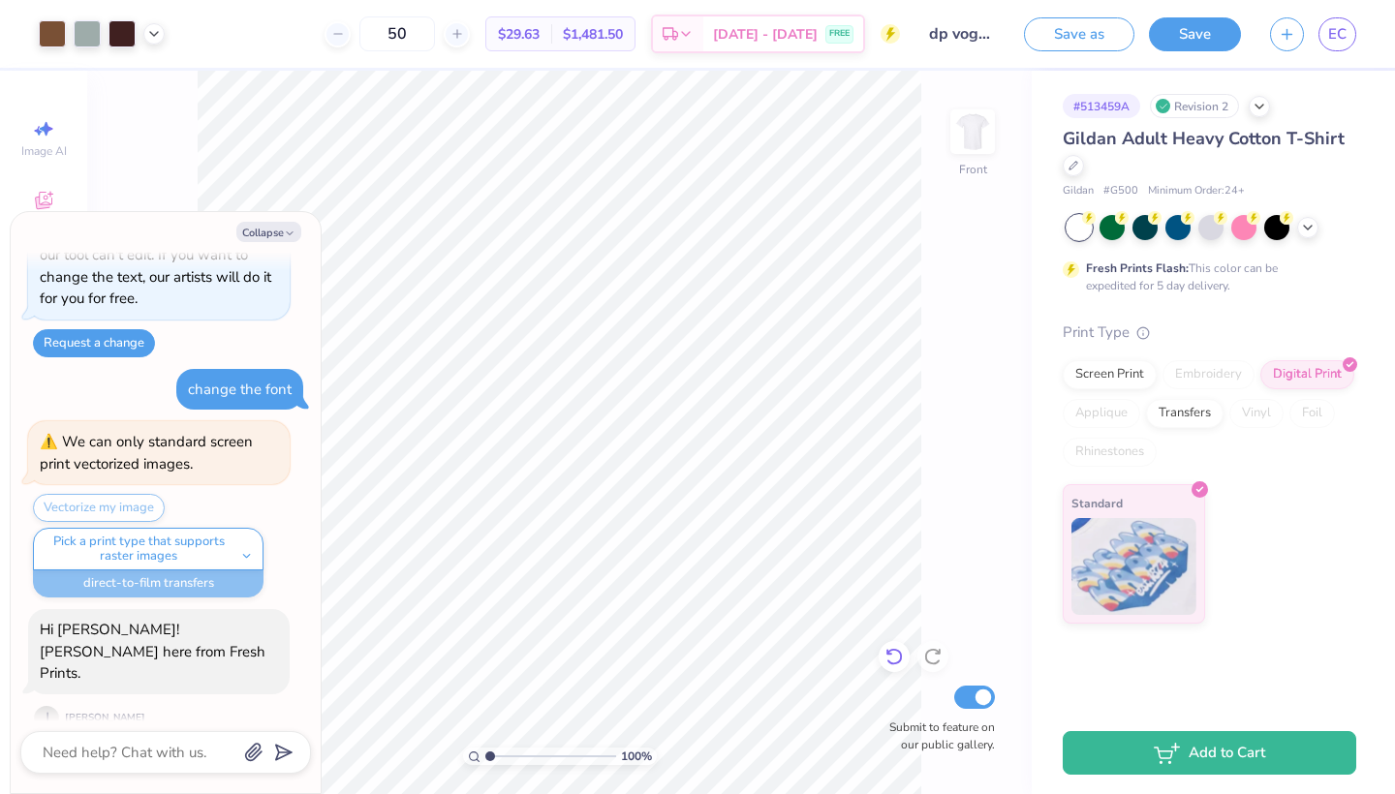
click at [892, 655] on icon at bounding box center [893, 656] width 19 height 19
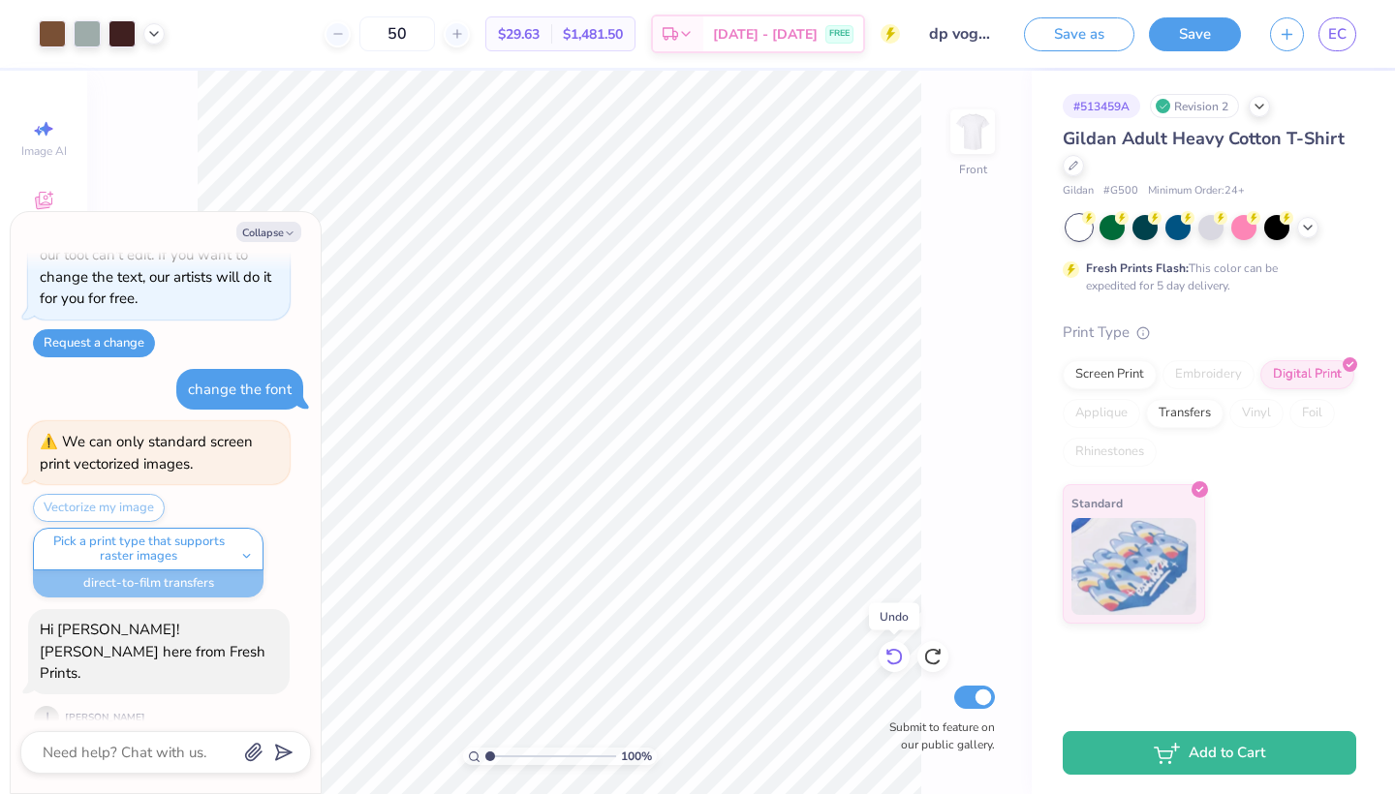
click at [892, 655] on icon at bounding box center [893, 656] width 19 height 19
click at [1344, 40] on span "EC" at bounding box center [1337, 34] width 18 height 22
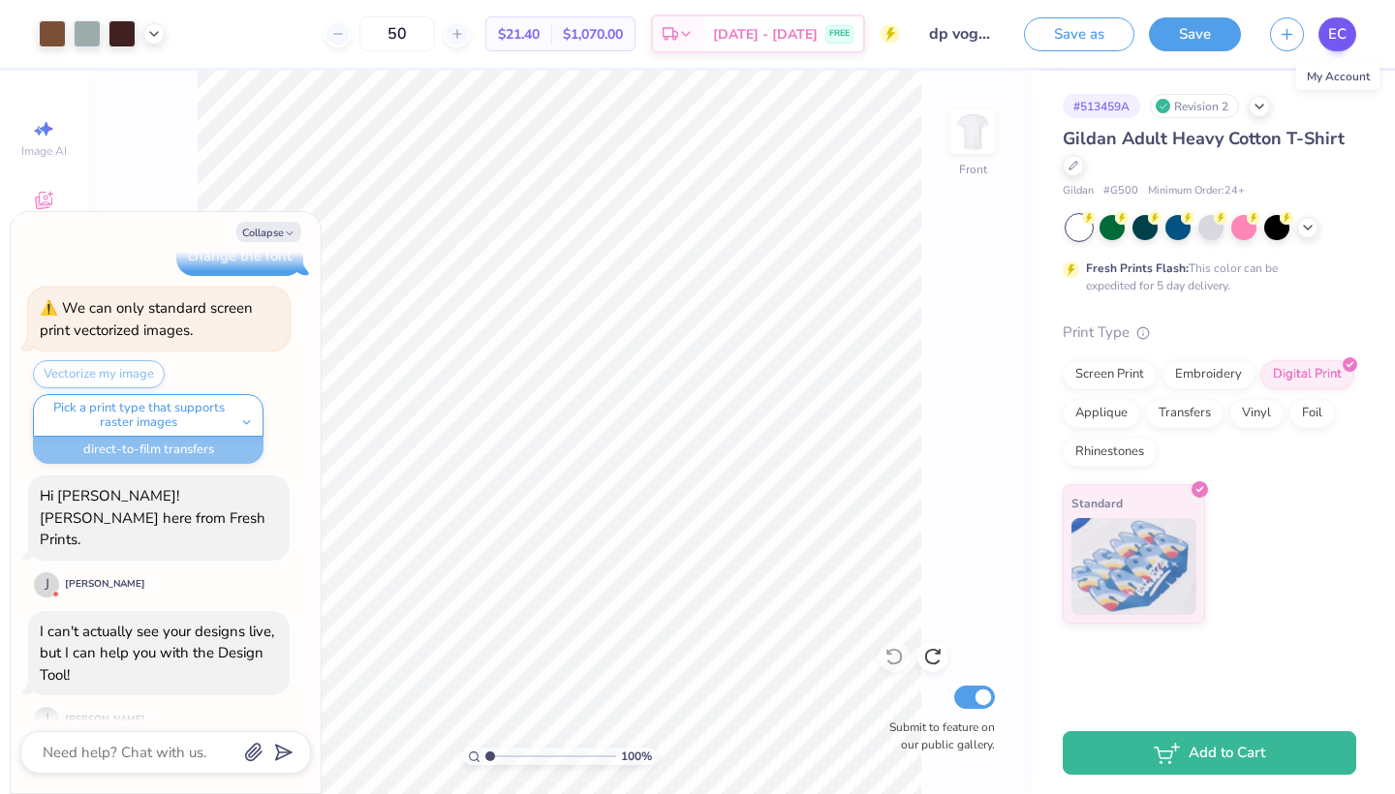
type textarea "x"
